Goal: Ask a question

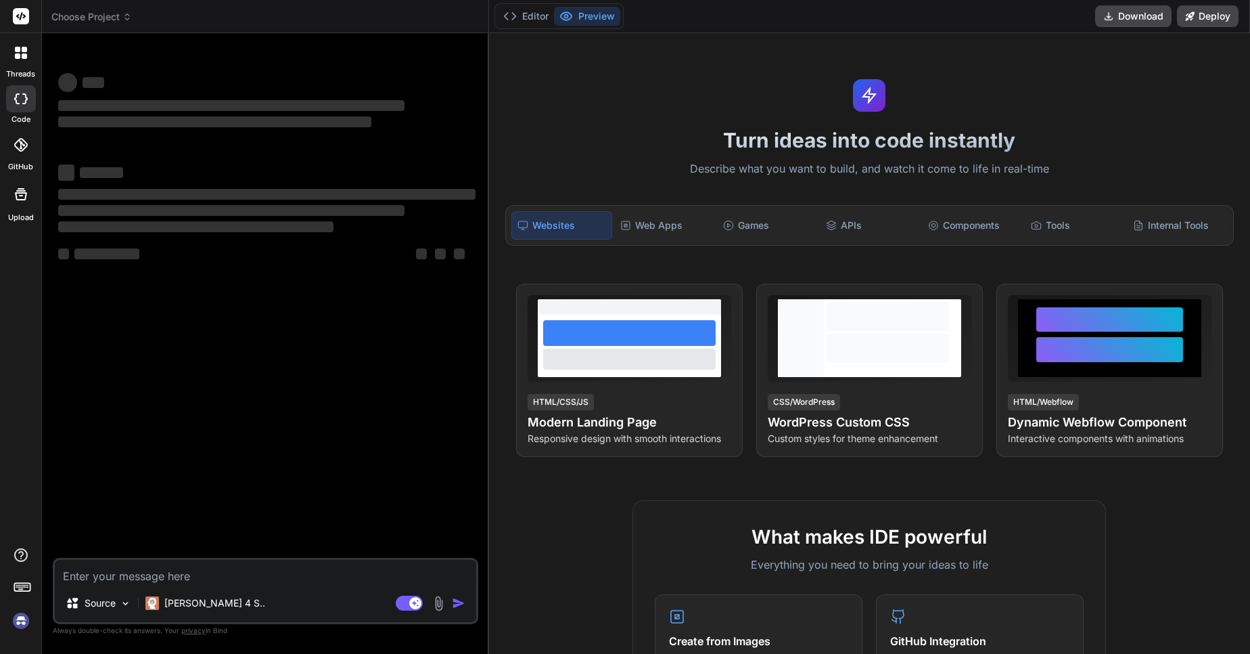
click at [125, 580] on textarea at bounding box center [265, 572] width 421 height 24
type textarea "h"
type textarea "x"
type textarea "hi"
type textarea "x"
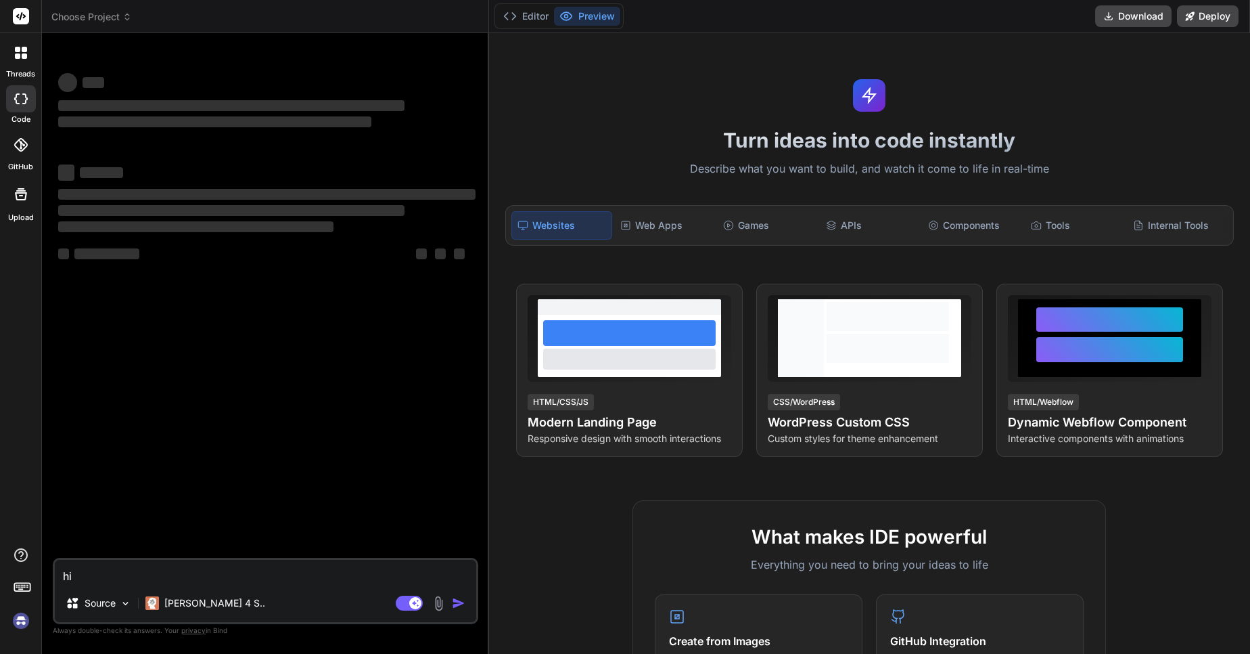
type textarea "hi'"
type textarea "x"
type textarea "hi"
type textarea "x"
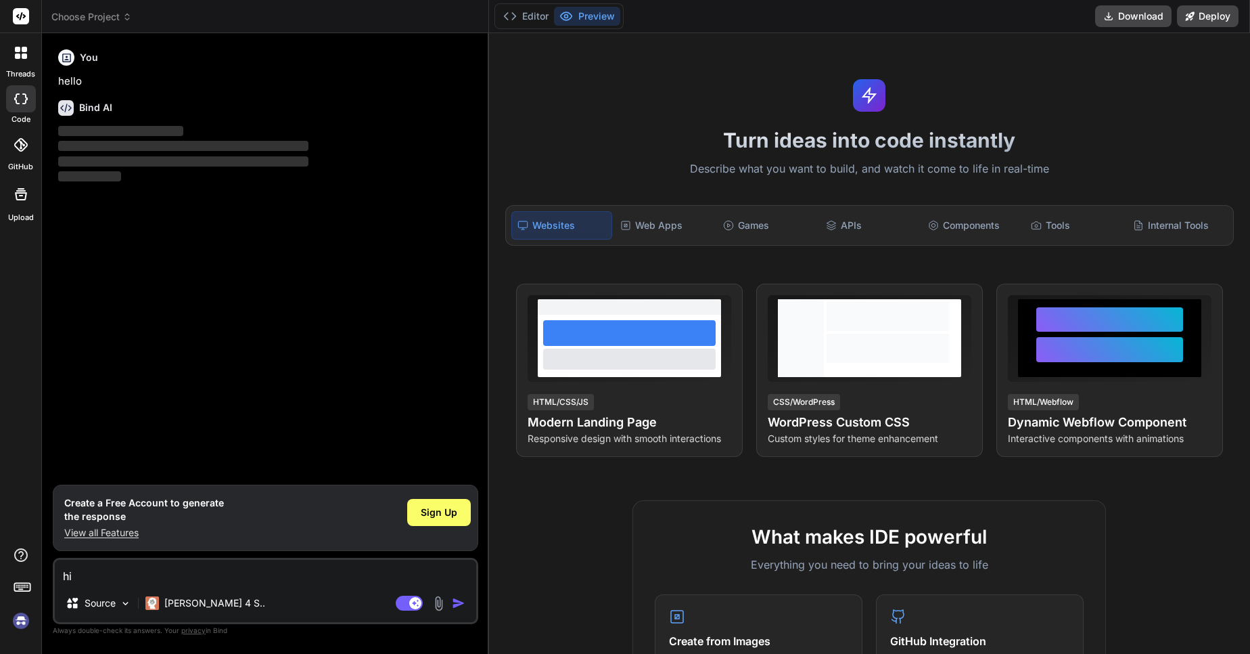
type textarea "hi"
